Goal: Task Accomplishment & Management: Use online tool/utility

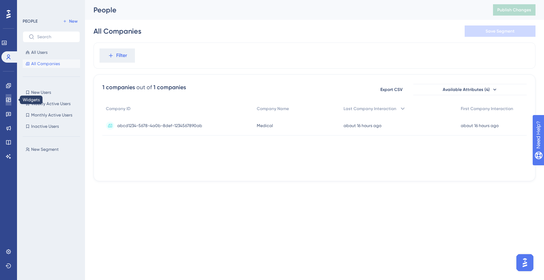
click at [11, 101] on link at bounding box center [9, 99] width 6 height 11
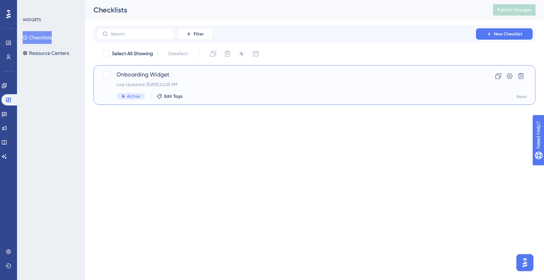
click at [134, 80] on div "Onboarding Widget Last Updated: [DATE] 02:25 PM Active Edit Tags" at bounding box center [286, 84] width 339 height 29
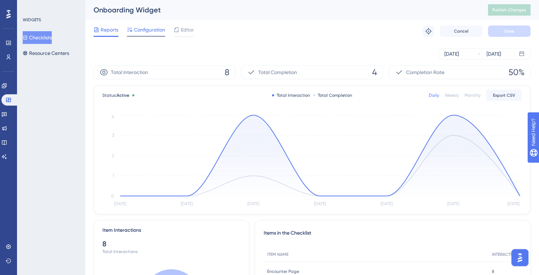
click at [152, 28] on span "Configuration" at bounding box center [149, 29] width 31 height 8
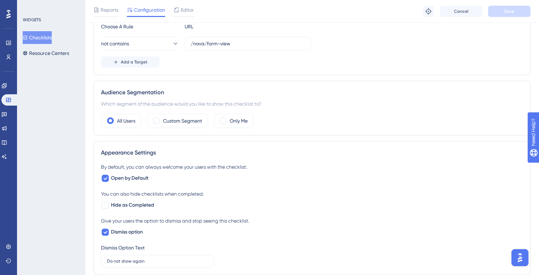
scroll to position [106, 0]
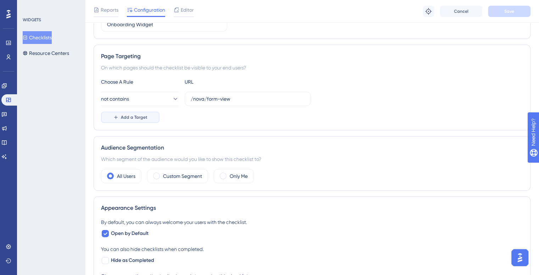
click at [123, 117] on span "Add a Target" at bounding box center [134, 117] width 27 height 6
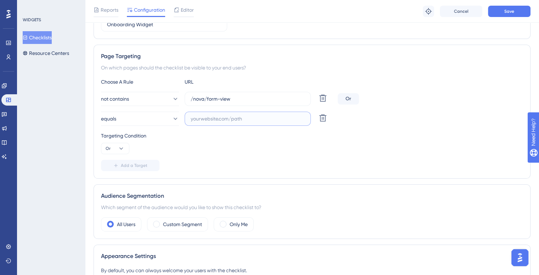
click at [196, 117] on input "text" at bounding box center [248, 119] width 114 height 8
click at [153, 116] on button "equals" at bounding box center [140, 119] width 78 height 14
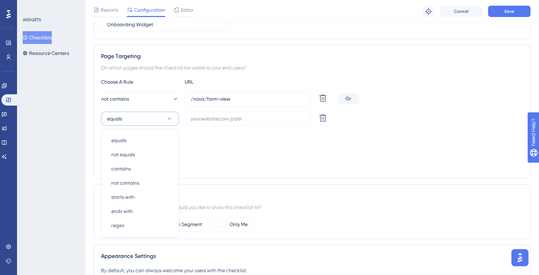
scroll to position [151, 0]
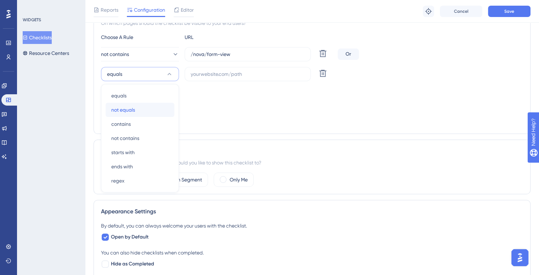
click at [135, 109] on div "not equals not equals" at bounding box center [139, 110] width 57 height 14
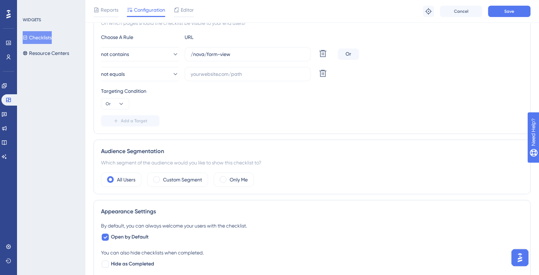
click at [347, 52] on div "Or" at bounding box center [347, 54] width 21 height 11
click at [121, 102] on icon at bounding box center [121, 103] width 7 height 7
click at [114, 124] on span "And" at bounding box center [112, 124] width 9 height 8
drag, startPoint x: 242, startPoint y: 52, endPoint x: 168, endPoint y: 49, distance: 74.1
click at [168, 49] on div "not contains /nova/form-view Delete" at bounding box center [218, 54] width 234 height 14
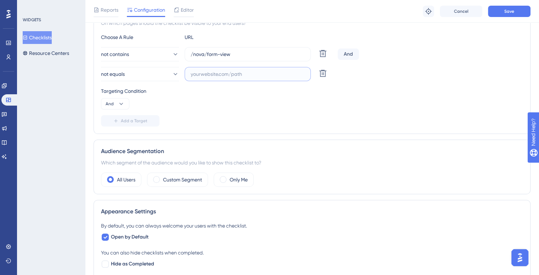
click at [204, 70] on input "text" at bounding box center [248, 74] width 114 height 8
paste input "/nova/form-view"
type input "/nova/unlock"
click at [136, 72] on button "not equals" at bounding box center [140, 74] width 78 height 14
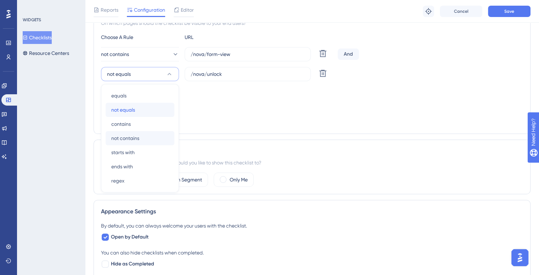
drag, startPoint x: 131, startPoint y: 108, endPoint x: 126, endPoint y: 132, distance: 24.7
click at [126, 132] on div "equals equals not equals not equals contains contains not contains not contains…" at bounding box center [140, 138] width 69 height 99
click at [126, 135] on span "not contains" at bounding box center [125, 138] width 28 height 8
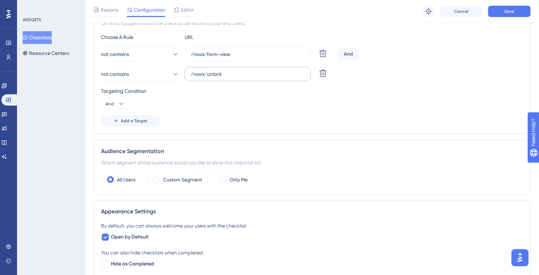
click at [241, 79] on label "/nova/unlock" at bounding box center [247, 74] width 126 height 14
click at [241, 78] on input "/nova/unlock" at bounding box center [248, 74] width 114 height 8
click at [122, 117] on button "Add a Target" at bounding box center [130, 120] width 58 height 11
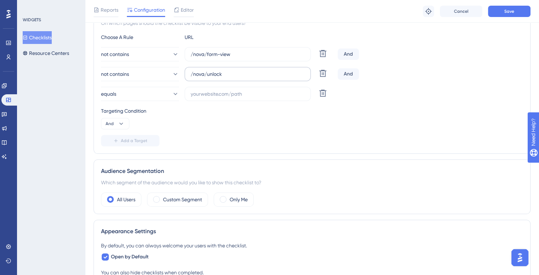
click at [225, 76] on label "/nova/unlock" at bounding box center [247, 74] width 126 height 14
click at [225, 76] on input "/nova/unlock" at bounding box center [248, 74] width 114 height 8
click at [225, 74] on input "/nova/unlock" at bounding box center [248, 74] width 114 height 8
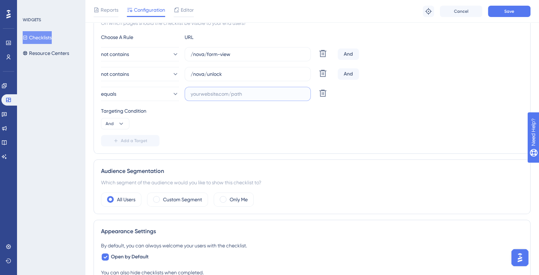
click at [215, 90] on input "text" at bounding box center [248, 94] width 114 height 8
paste input "/nova/unlock"
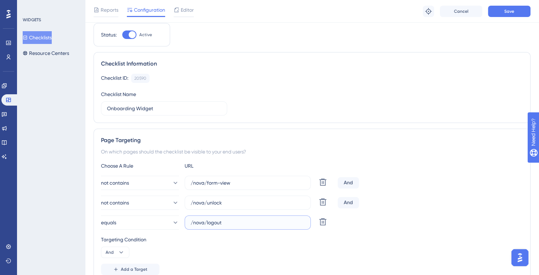
scroll to position [0, 0]
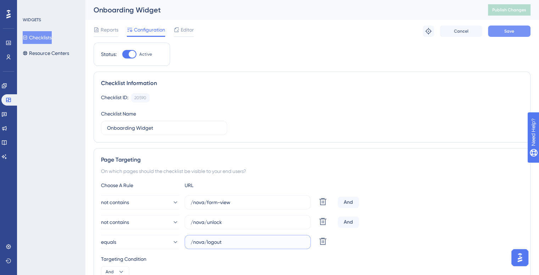
type input "/nova/logout"
click at [508, 32] on span "Save" at bounding box center [509, 31] width 10 height 6
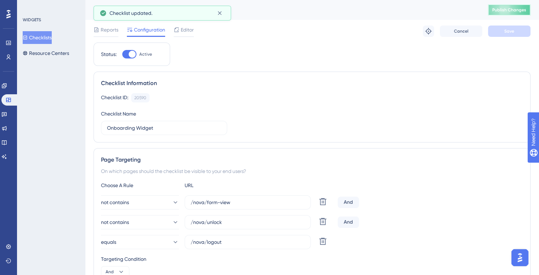
click at [510, 9] on span "Publish Changes" at bounding box center [509, 10] width 34 height 6
